Goal: Check status: Check status

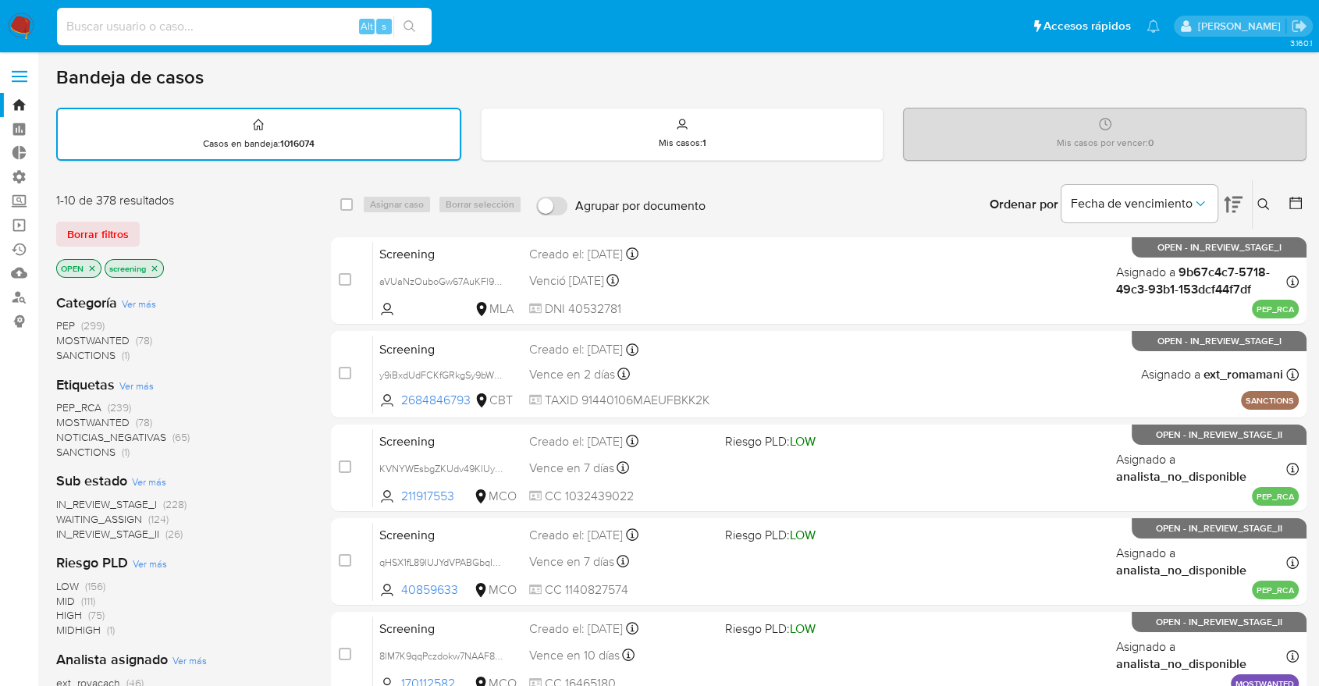
click at [258, 27] on input at bounding box center [244, 26] width 375 height 20
paste input "4cwXteEHYQ8vycBGMWRhwvLM"
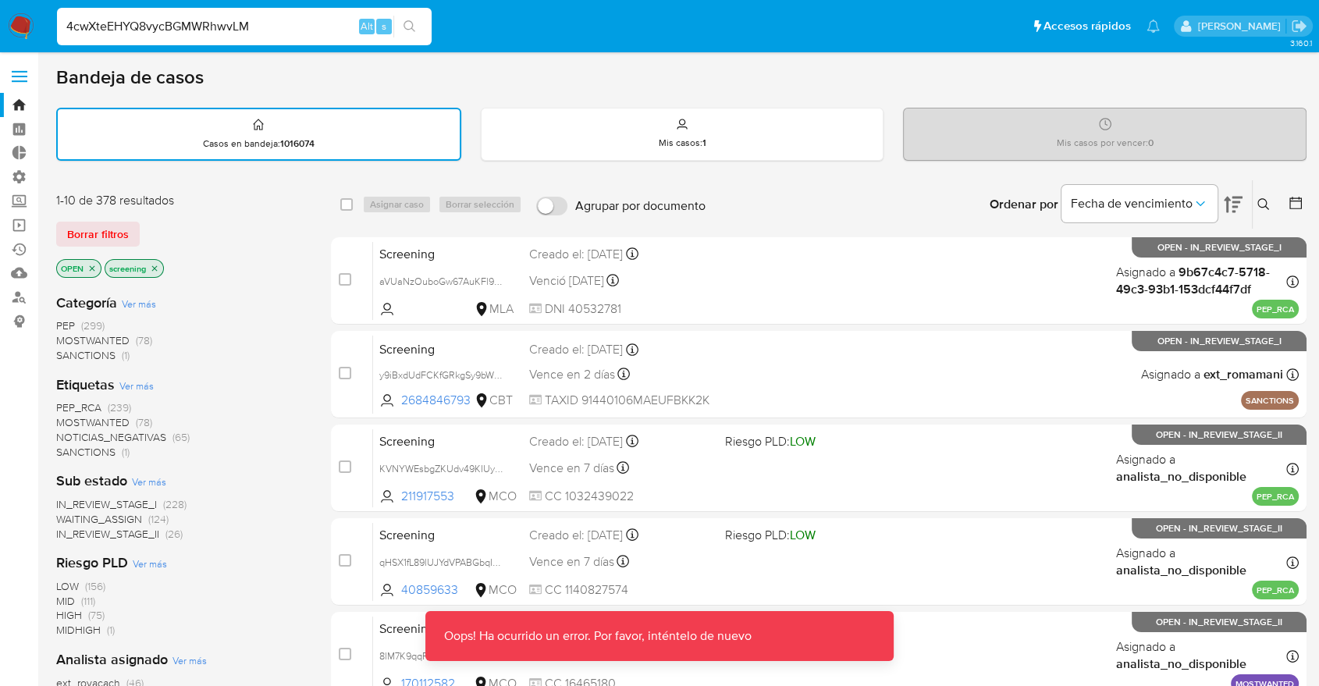
click at [258, 27] on input "4cwXteEHYQ8vycBGMWRhwvLM" at bounding box center [244, 26] width 375 height 20
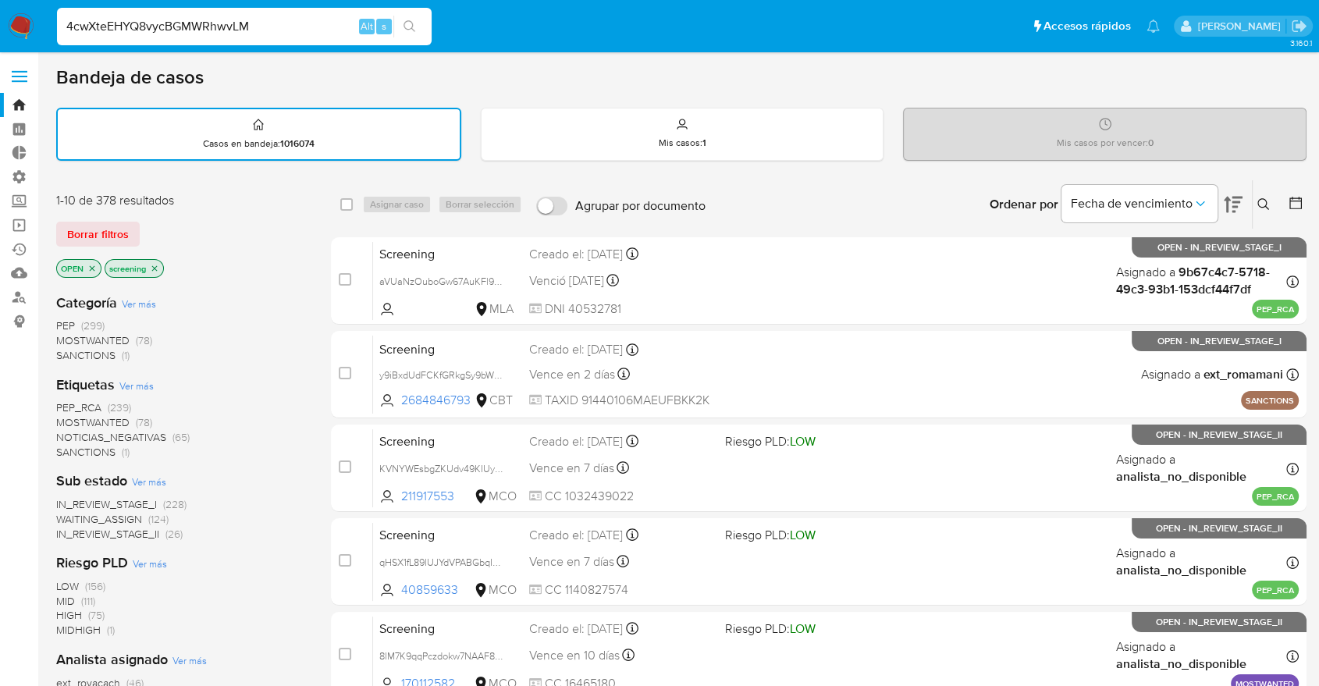
type input "4cwXteEHYQ8vycBGMWRhwvLM"
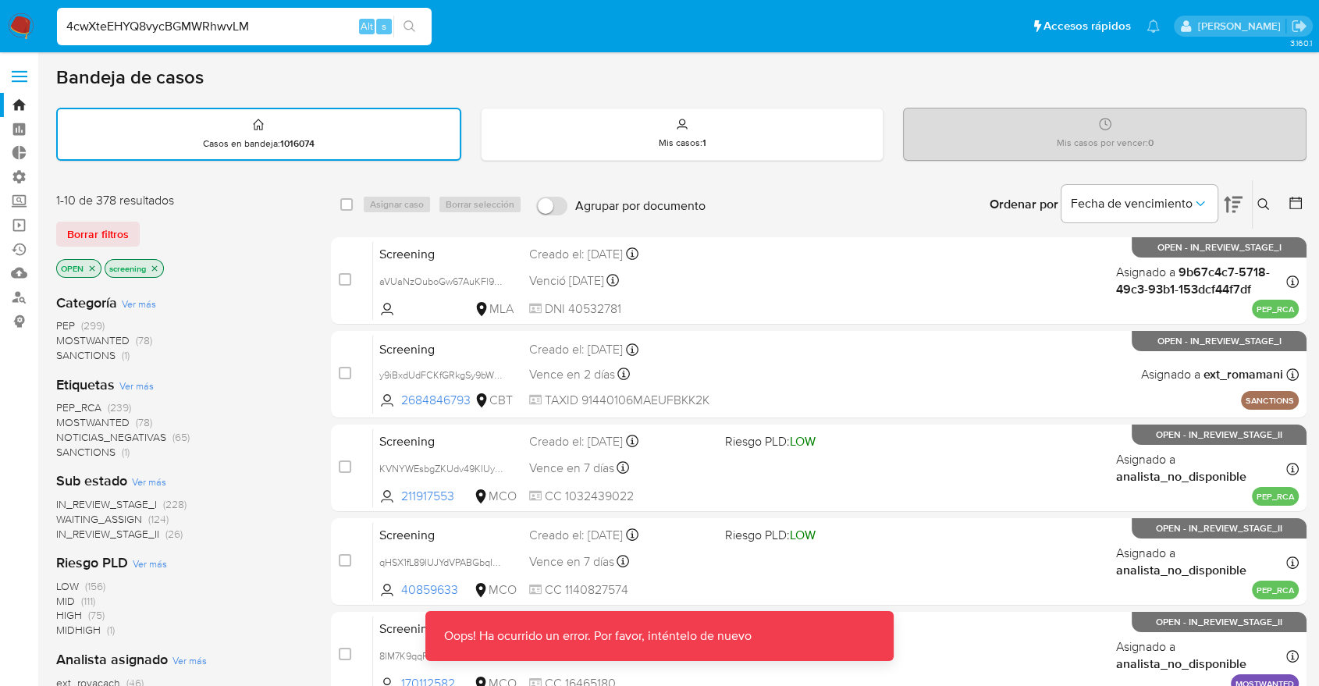
click at [165, 30] on input "4cwXteEHYQ8vycBGMWRhwvLM" at bounding box center [244, 26] width 375 height 20
click at [301, 25] on input "4cwXteEHYQ8vycBGMWRhwvLM" at bounding box center [244, 26] width 375 height 20
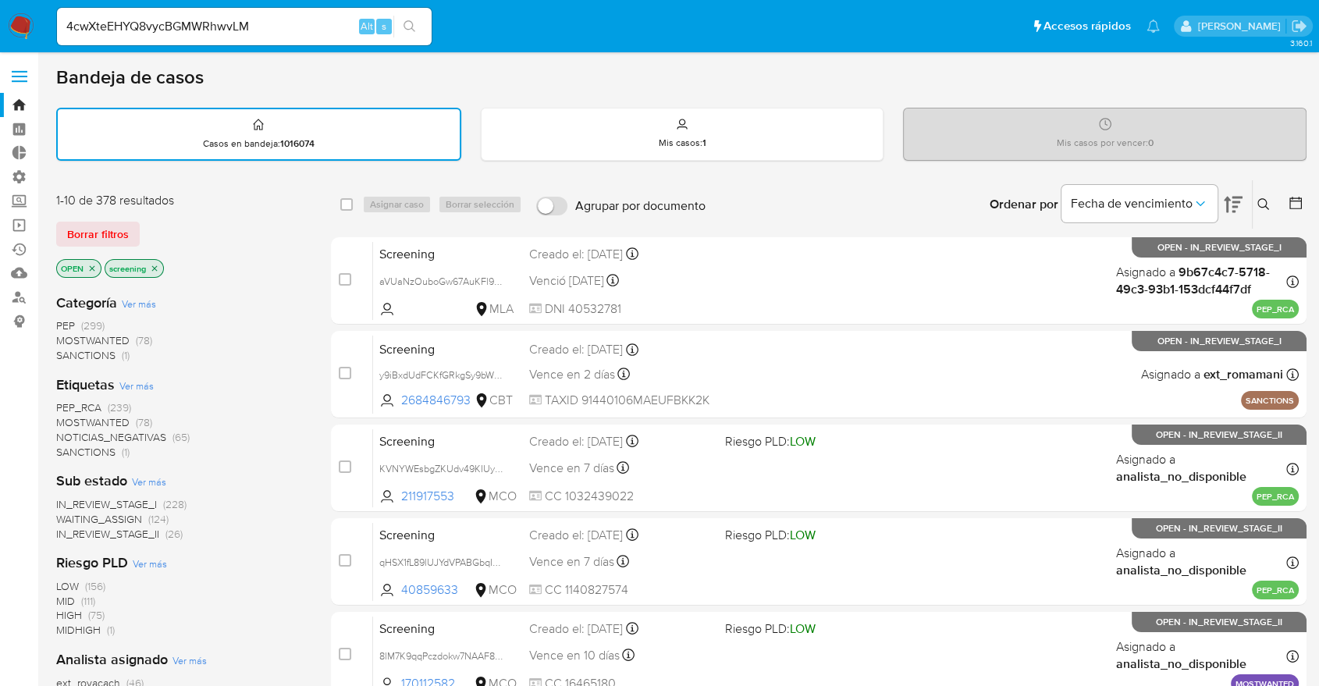
click at [70, 445] on span "SANCTIONS" at bounding box center [85, 452] width 59 height 16
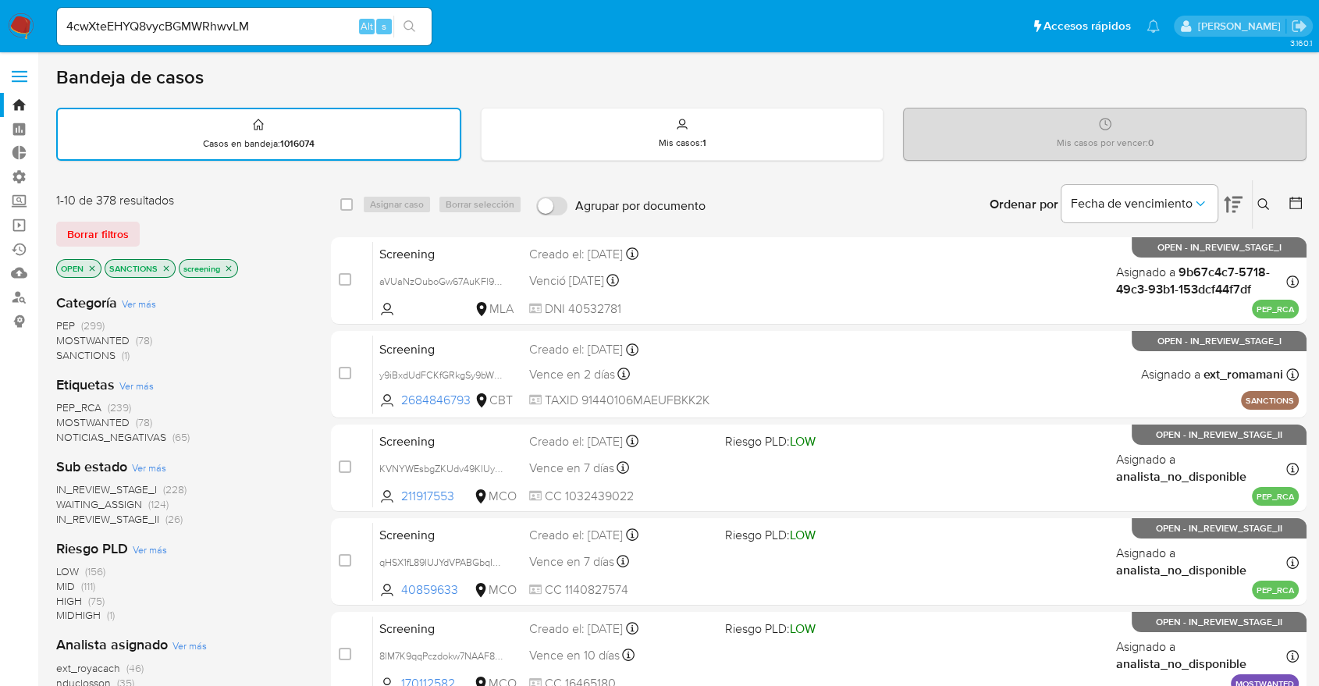
click at [19, 19] on img at bounding box center [21, 26] width 27 height 27
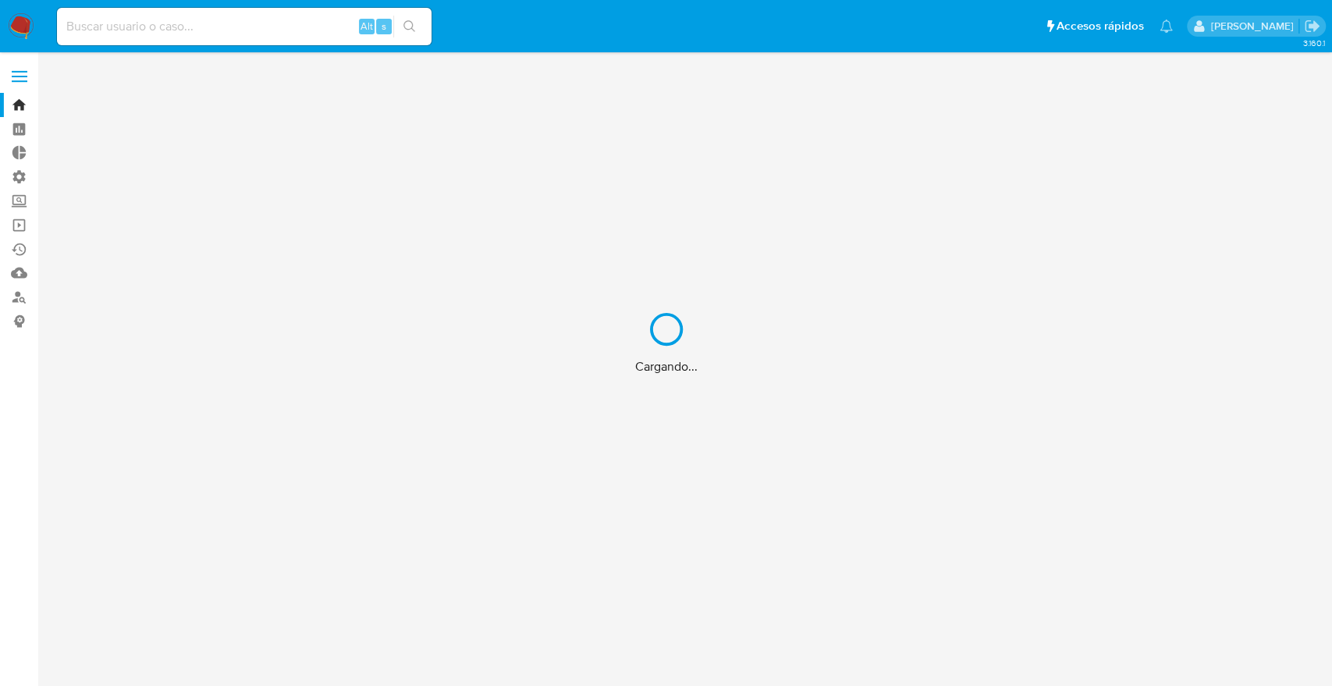
click at [257, 35] on div "Cargando..." at bounding box center [666, 343] width 1332 height 686
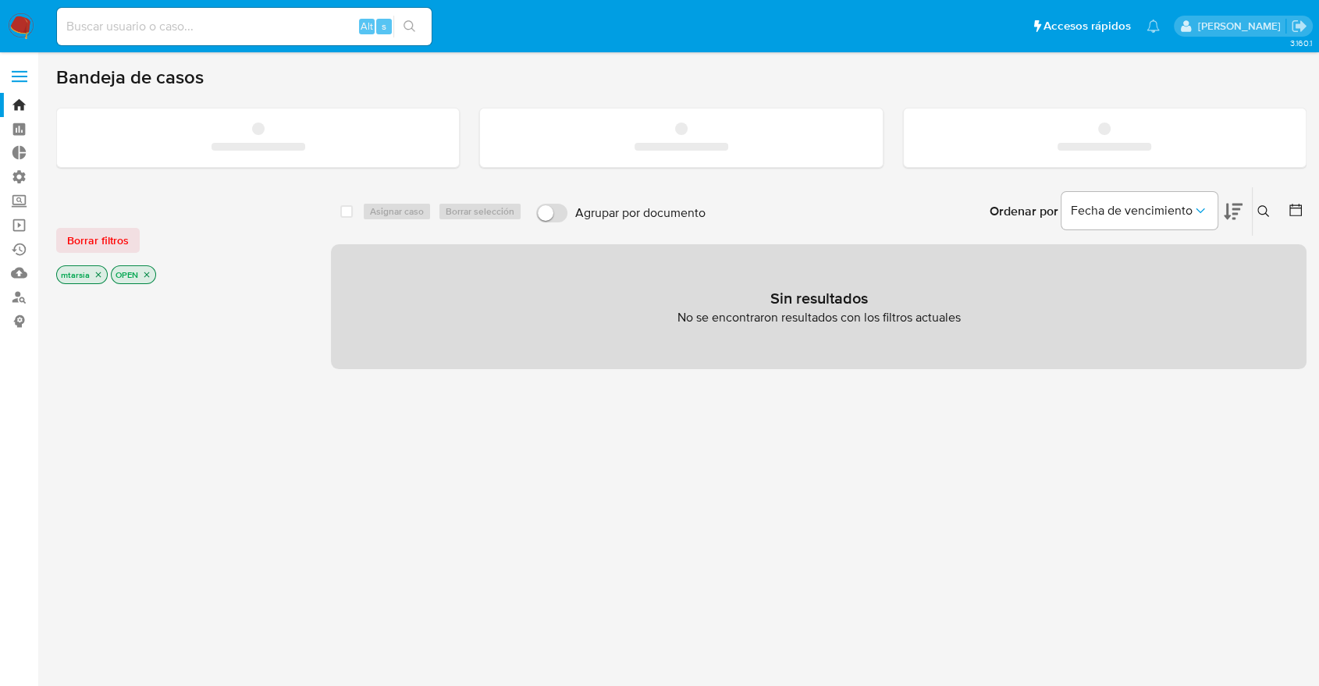
click at [257, 27] on input at bounding box center [244, 26] width 375 height 20
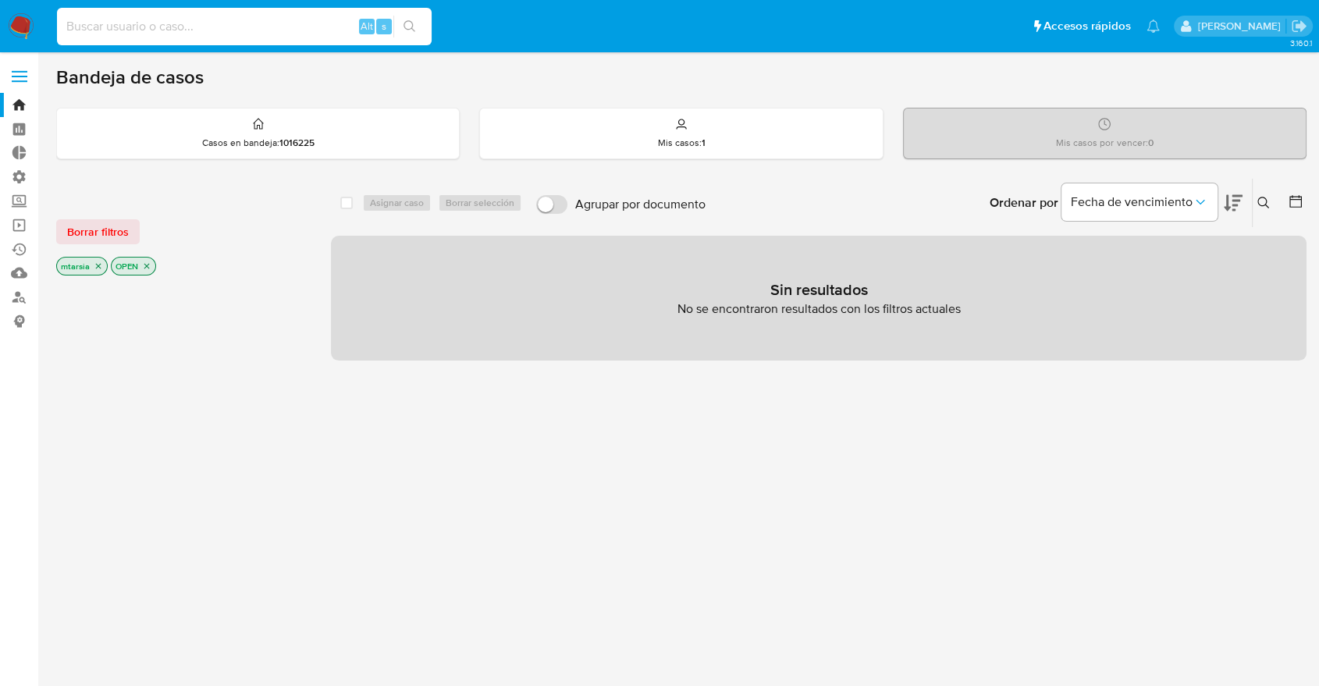
paste input "4cwXteEHYQ8vycBGMWRhwvLM"
type input "4cwXteEHYQ8vycBGMWRhwvLM"
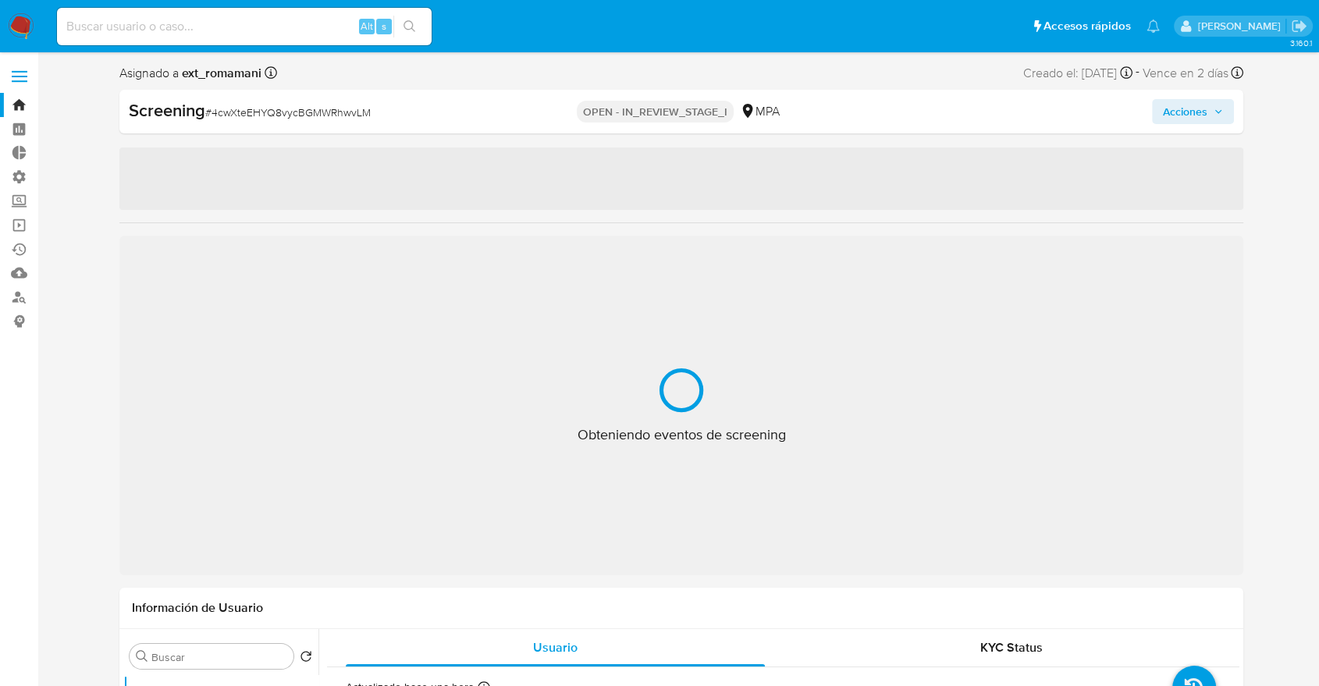
click at [856, 31] on ul "Pausado Ver notificaciones Alt s Accesos rápidos Presiona las siguientes teclas…" at bounding box center [608, 25] width 1118 height 39
select select "10"
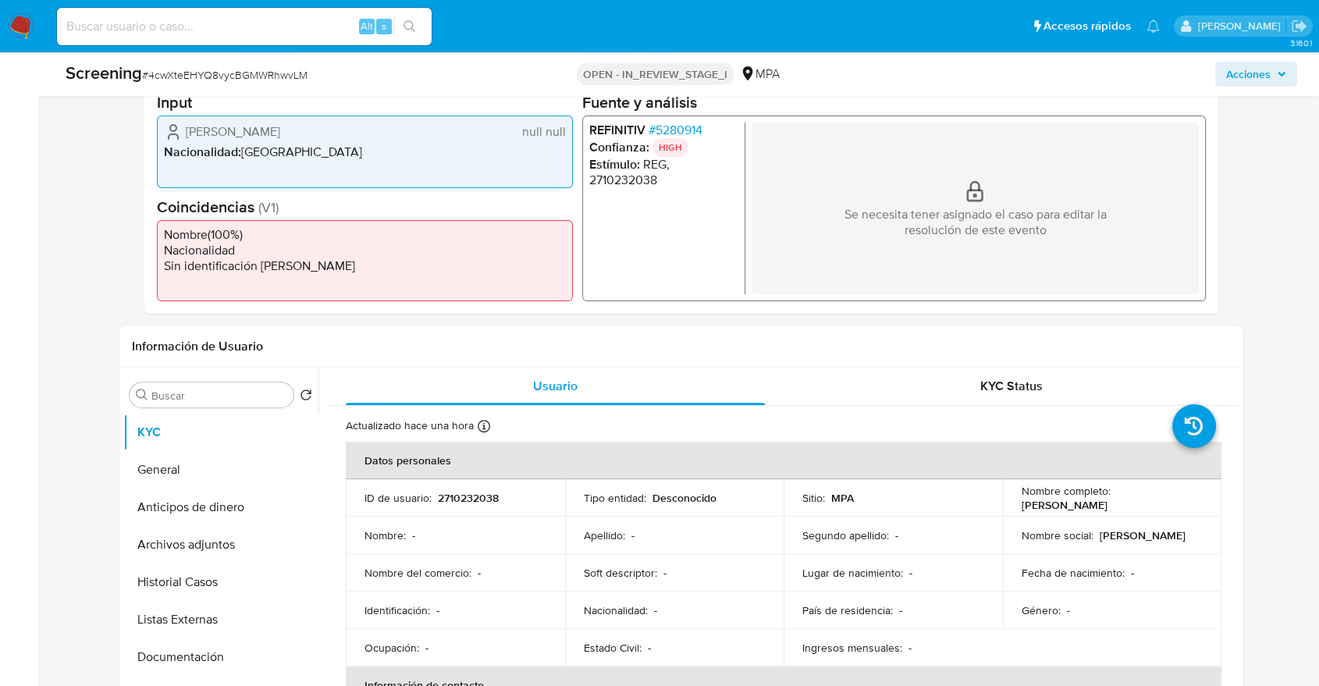
scroll to position [433, 0]
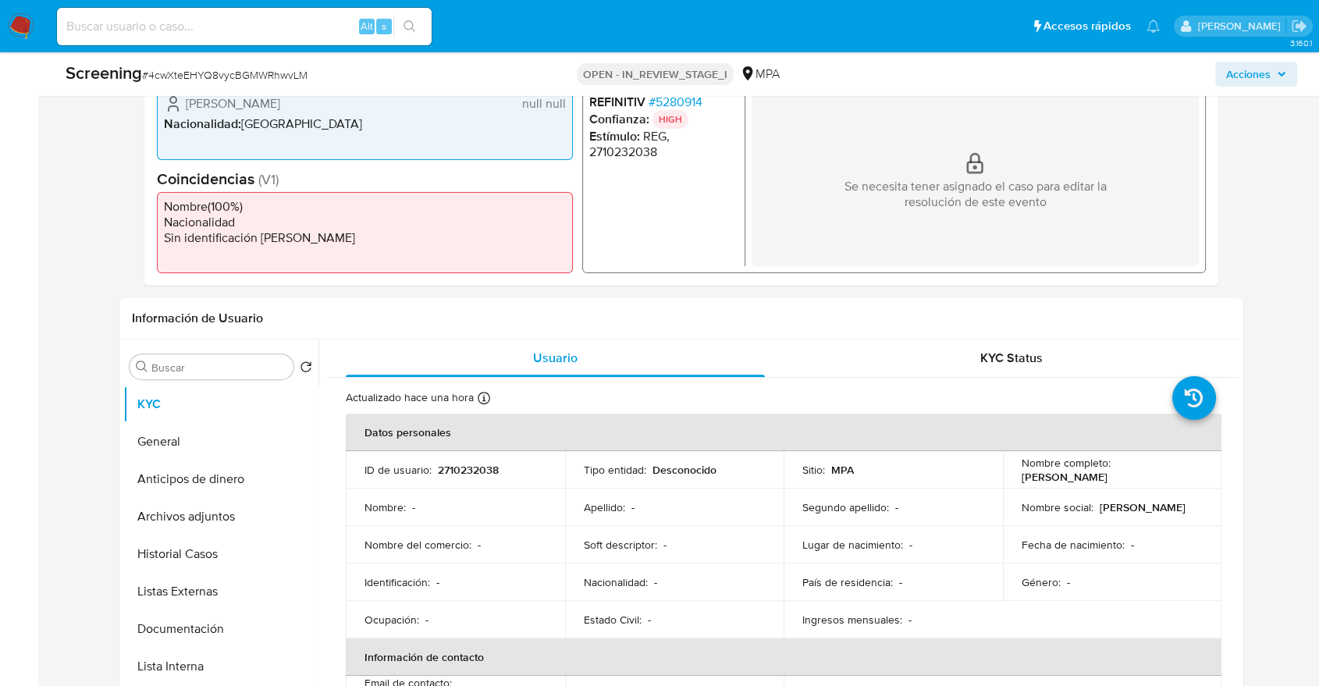
click at [31, 20] on img at bounding box center [21, 26] width 27 height 27
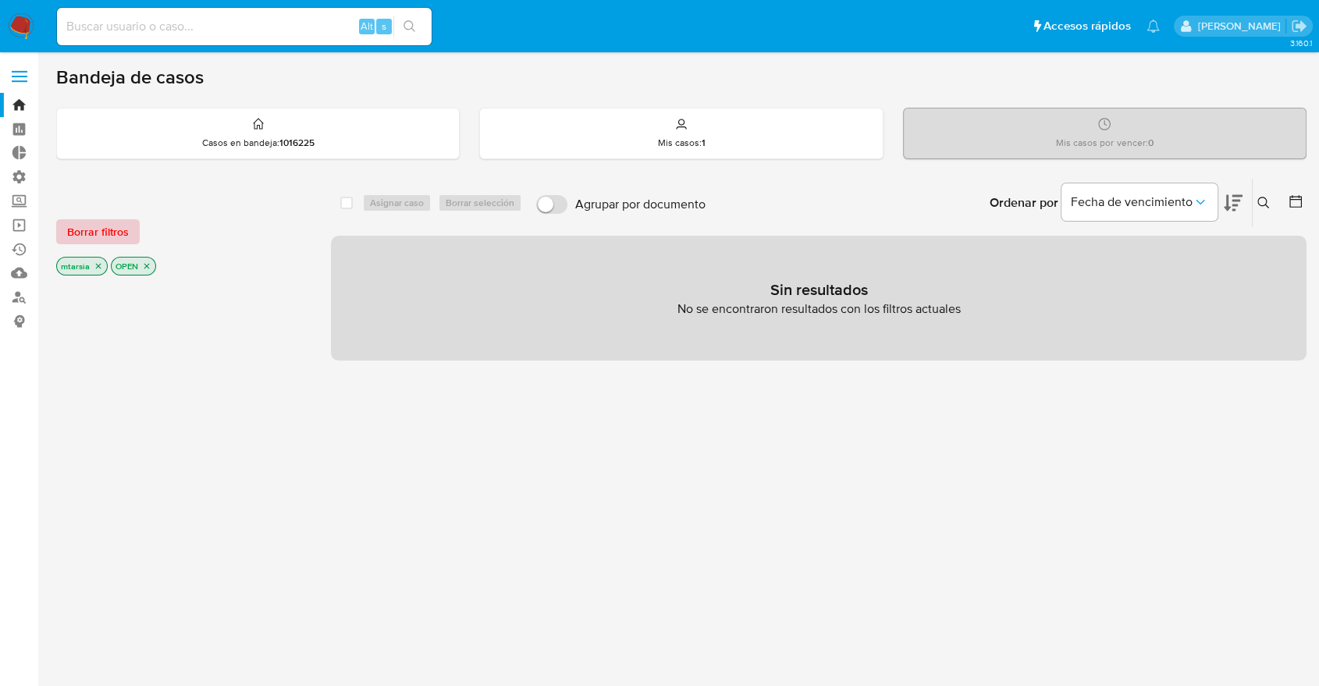
click at [134, 230] on button "Borrar filtros" at bounding box center [97, 231] width 83 height 25
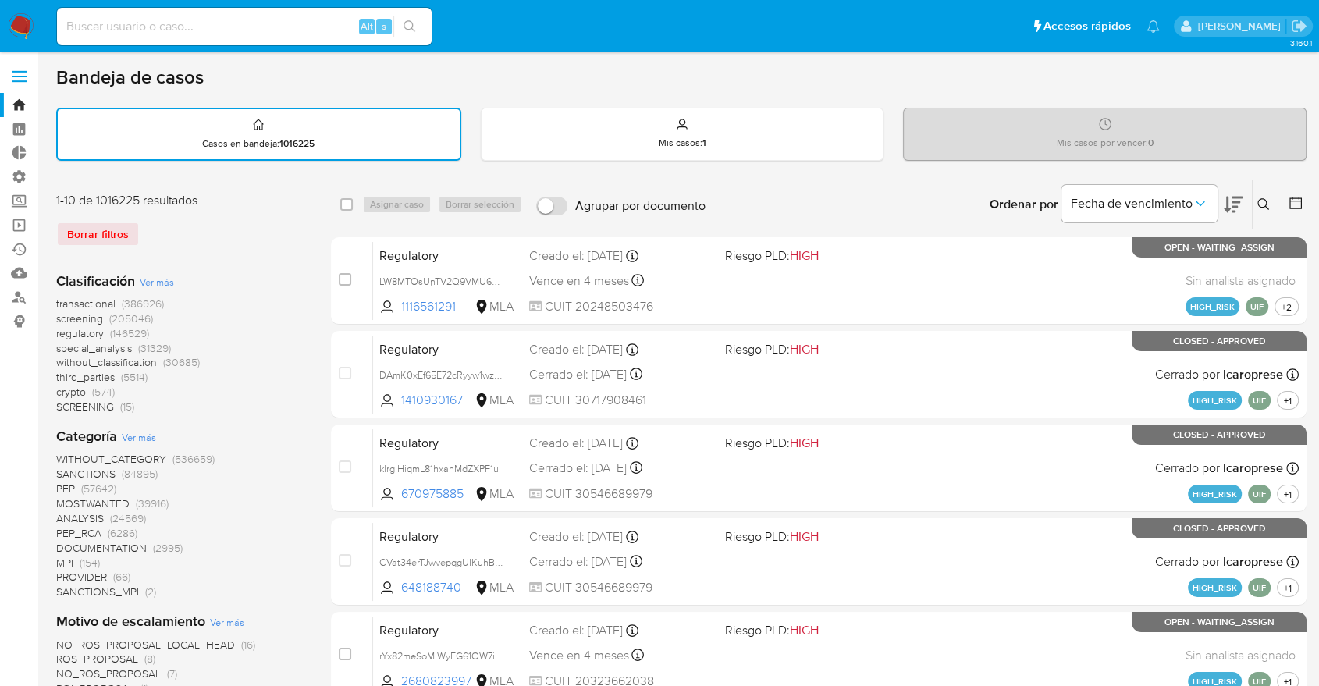
click at [1230, 190] on button at bounding box center [1232, 204] width 19 height 48
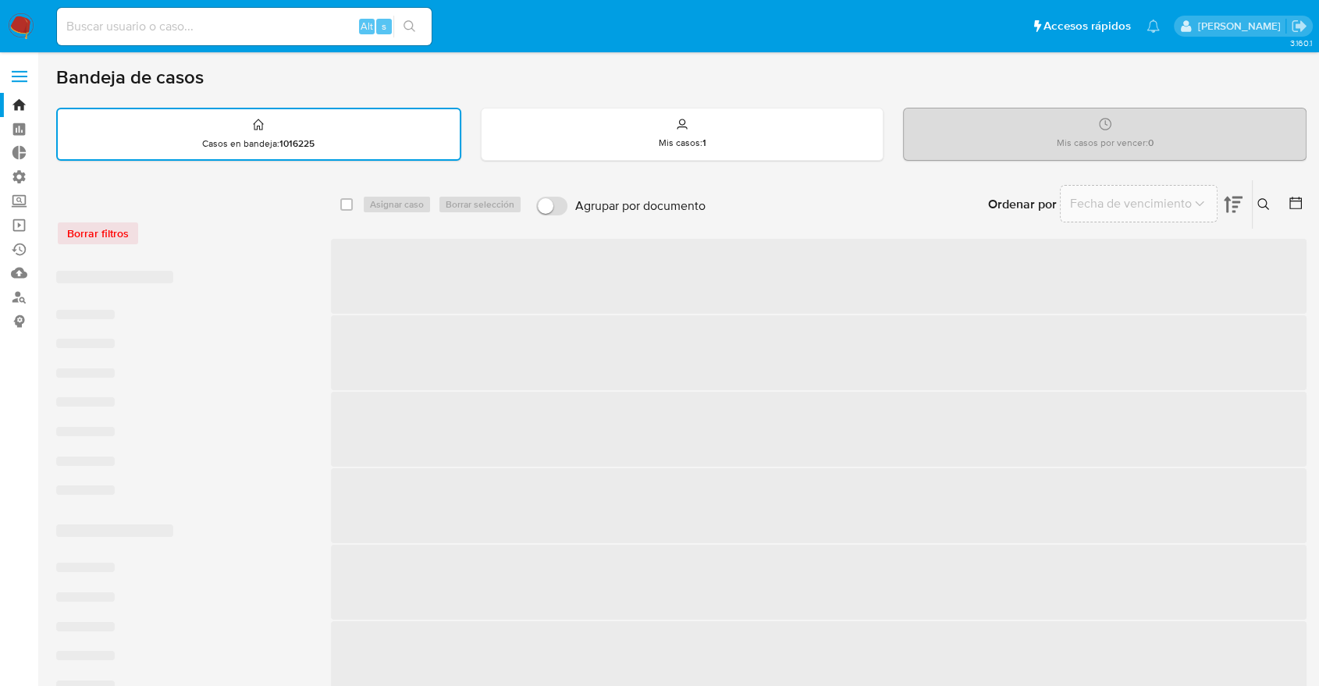
click at [1175, 67] on div "Bandeja de casos" at bounding box center [681, 77] width 1250 height 23
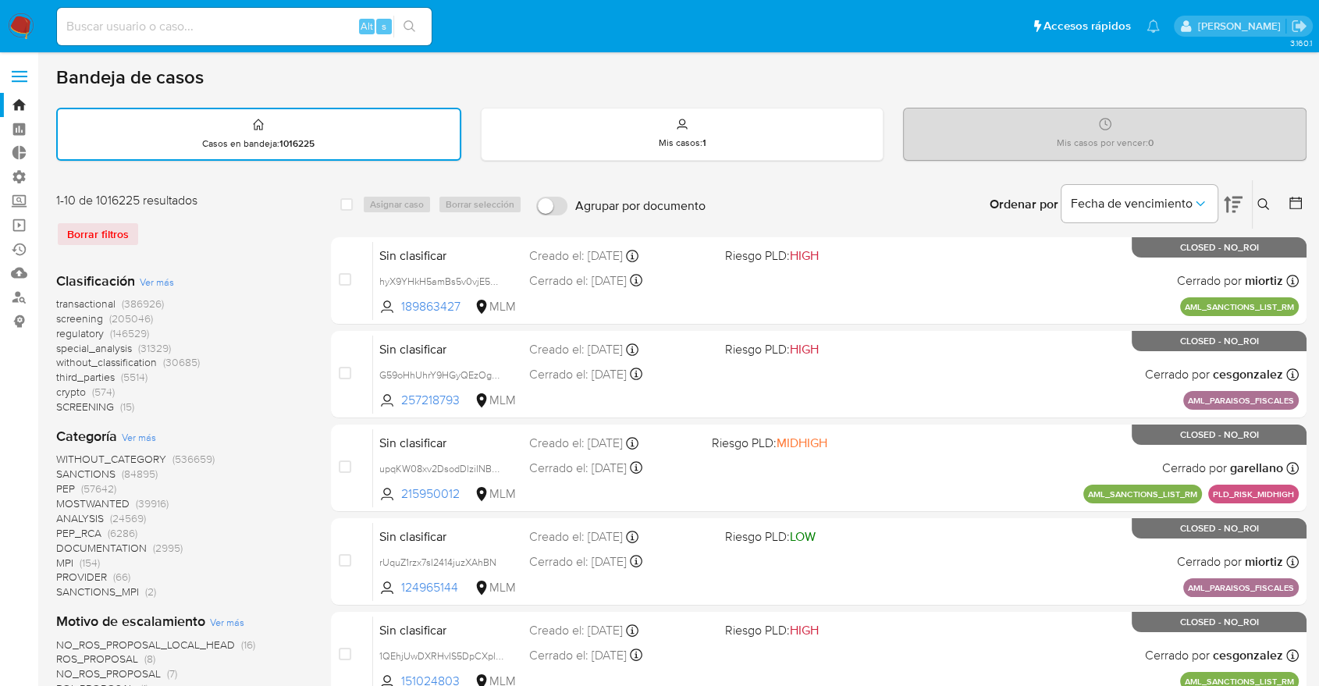
click at [60, 317] on span "screening" at bounding box center [79, 319] width 47 height 16
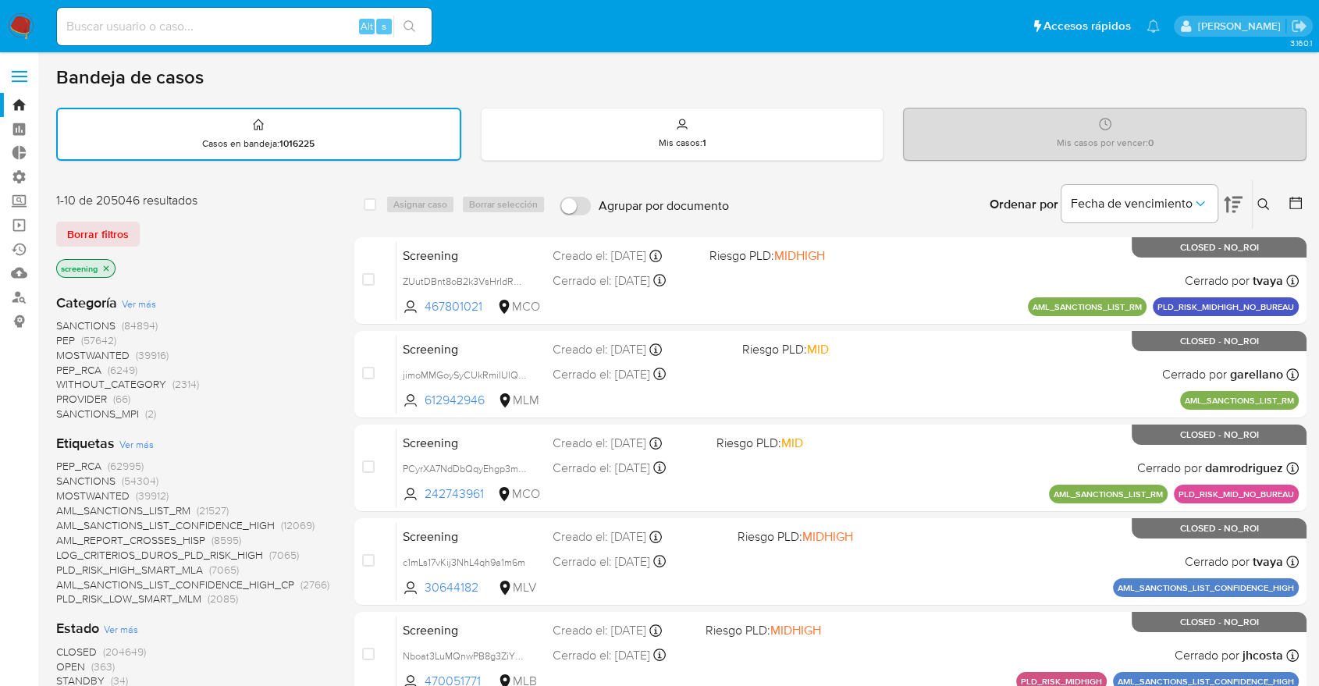
click at [68, 664] on span "OPEN" at bounding box center [70, 667] width 29 height 16
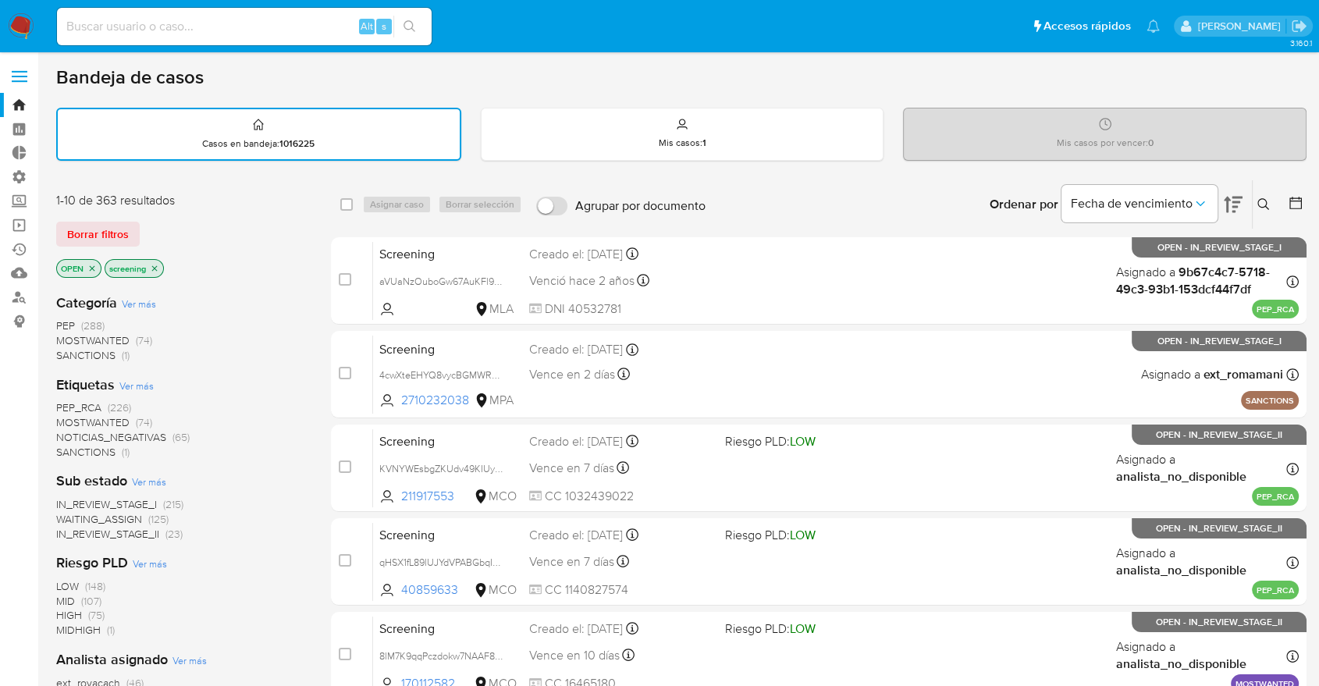
click at [69, 417] on span "MOSTWANTED" at bounding box center [92, 422] width 73 height 16
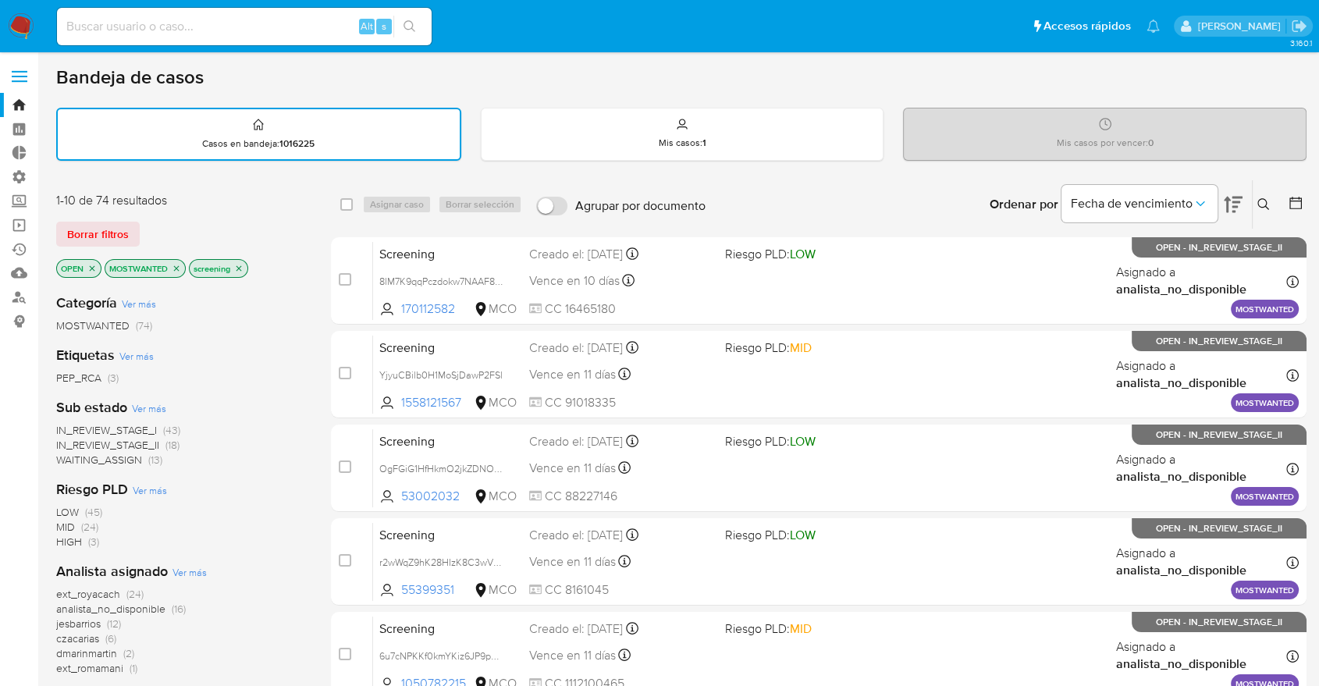
click at [173, 265] on icon "close-filter" at bounding box center [176, 268] width 9 height 9
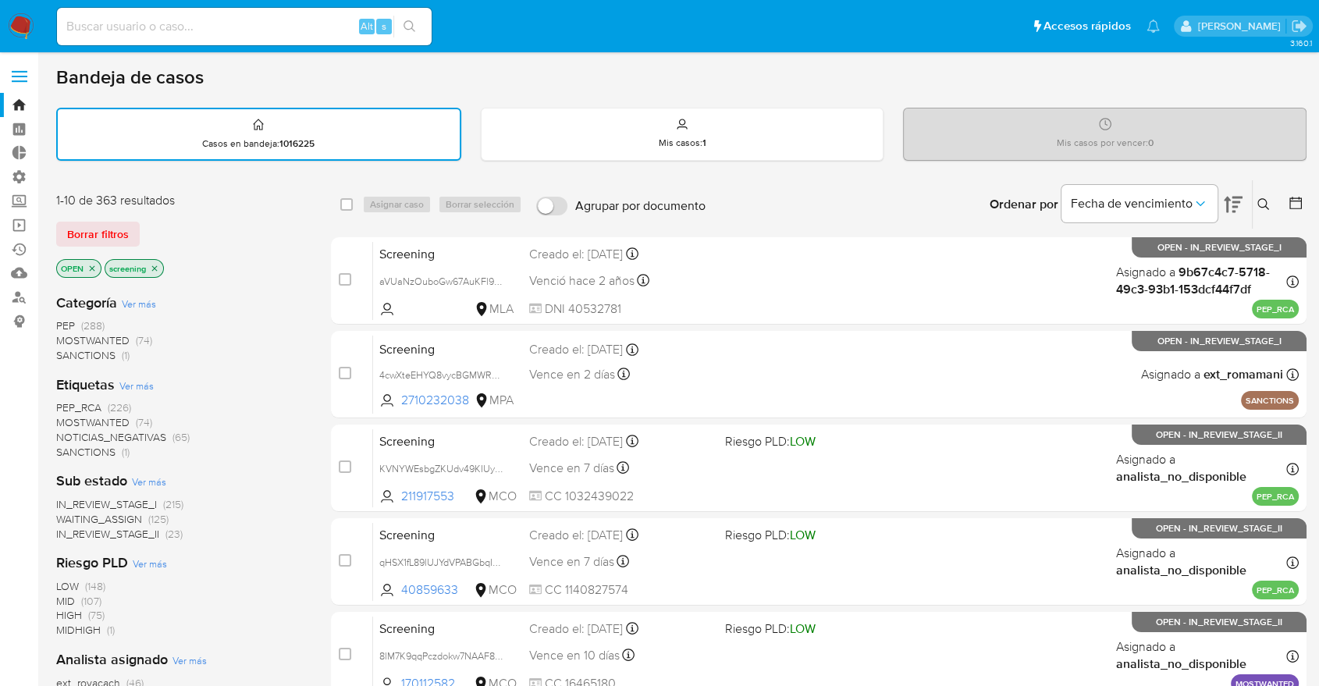
click at [63, 403] on span "PEP_RCA" at bounding box center [78, 408] width 45 height 16
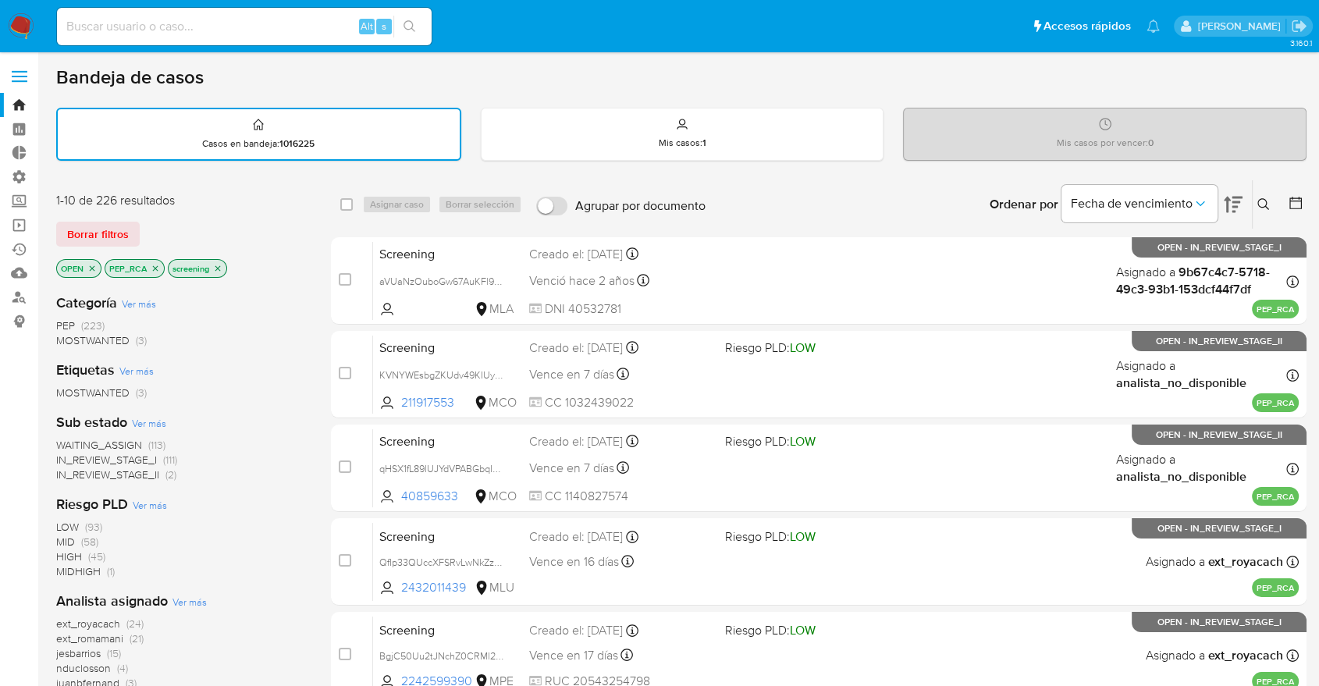
click at [156, 266] on icon "close-filter" at bounding box center [155, 268] width 9 height 9
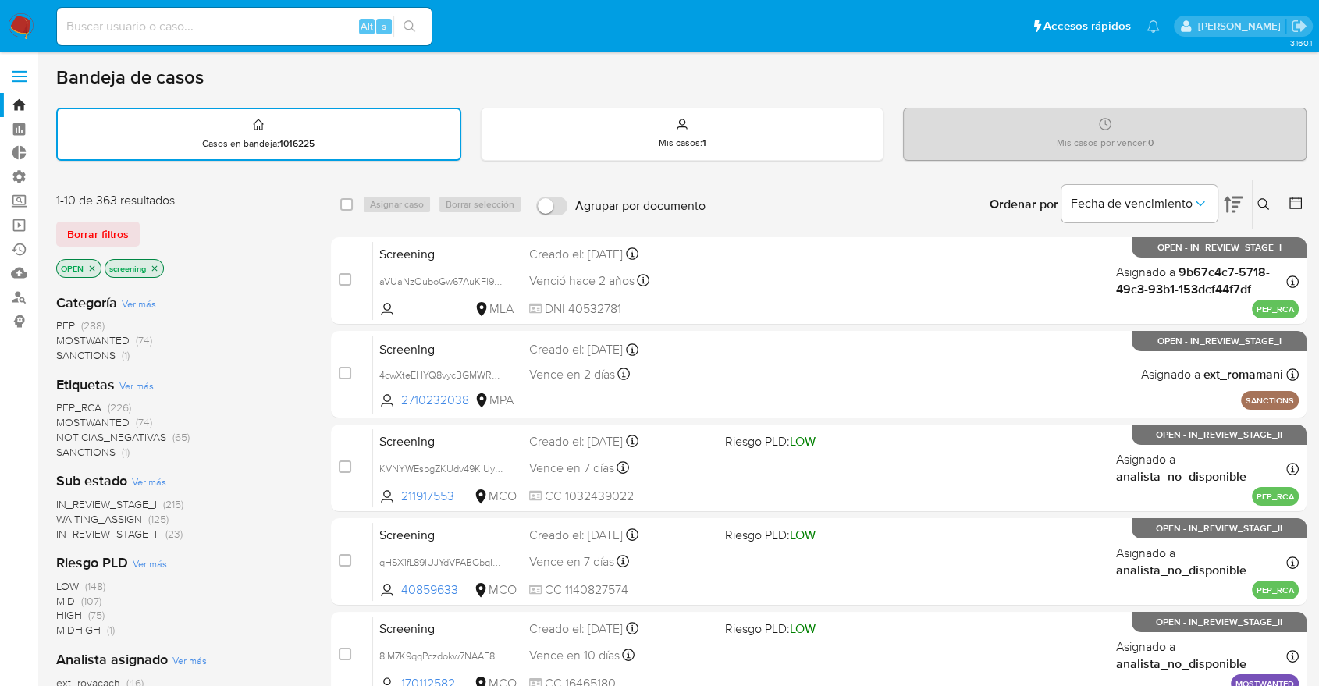
click at [162, 226] on div "Borrar filtros" at bounding box center [181, 234] width 250 height 25
click at [145, 224] on div "Borrar filtros" at bounding box center [181, 234] width 250 height 25
